Goal: Information Seeking & Learning: Learn about a topic

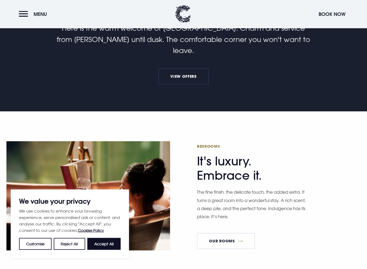
scroll to position [275, 0]
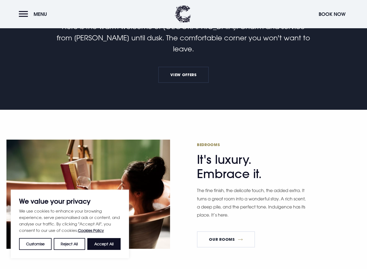
click at [112, 233] on button "Accept All" at bounding box center [103, 244] width 33 height 12
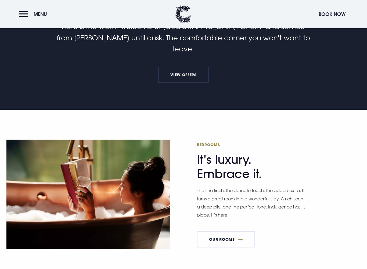
checkbox input "true"
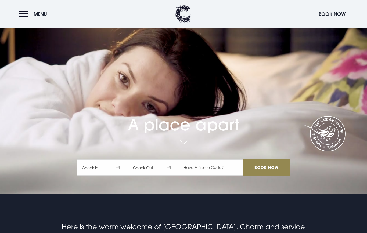
click at [26, 16] on button "Menu" at bounding box center [34, 14] width 31 height 12
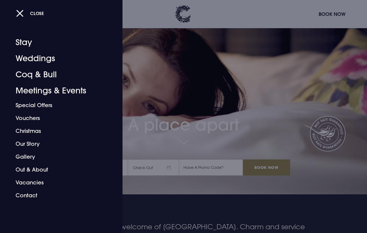
click at [30, 60] on link "Weddings" at bounding box center [58, 59] width 85 height 16
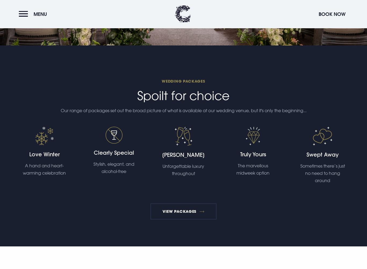
scroll to position [1025, 0]
click at [177, 207] on link "View Packages" at bounding box center [184, 211] width 66 height 16
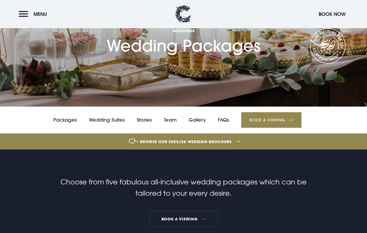
scroll to position [48, 0]
